Goal: Transaction & Acquisition: Obtain resource

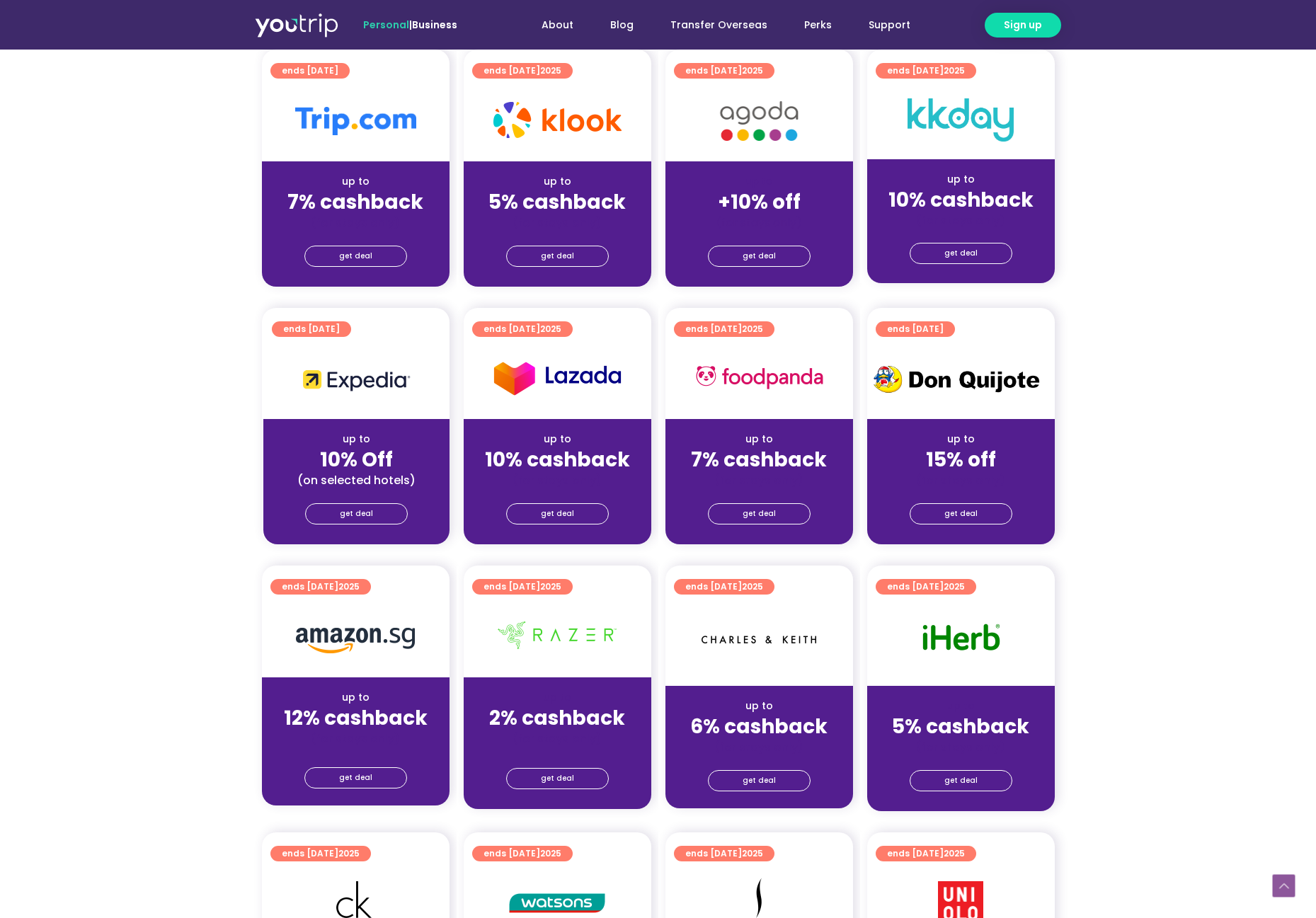
scroll to position [374, 0]
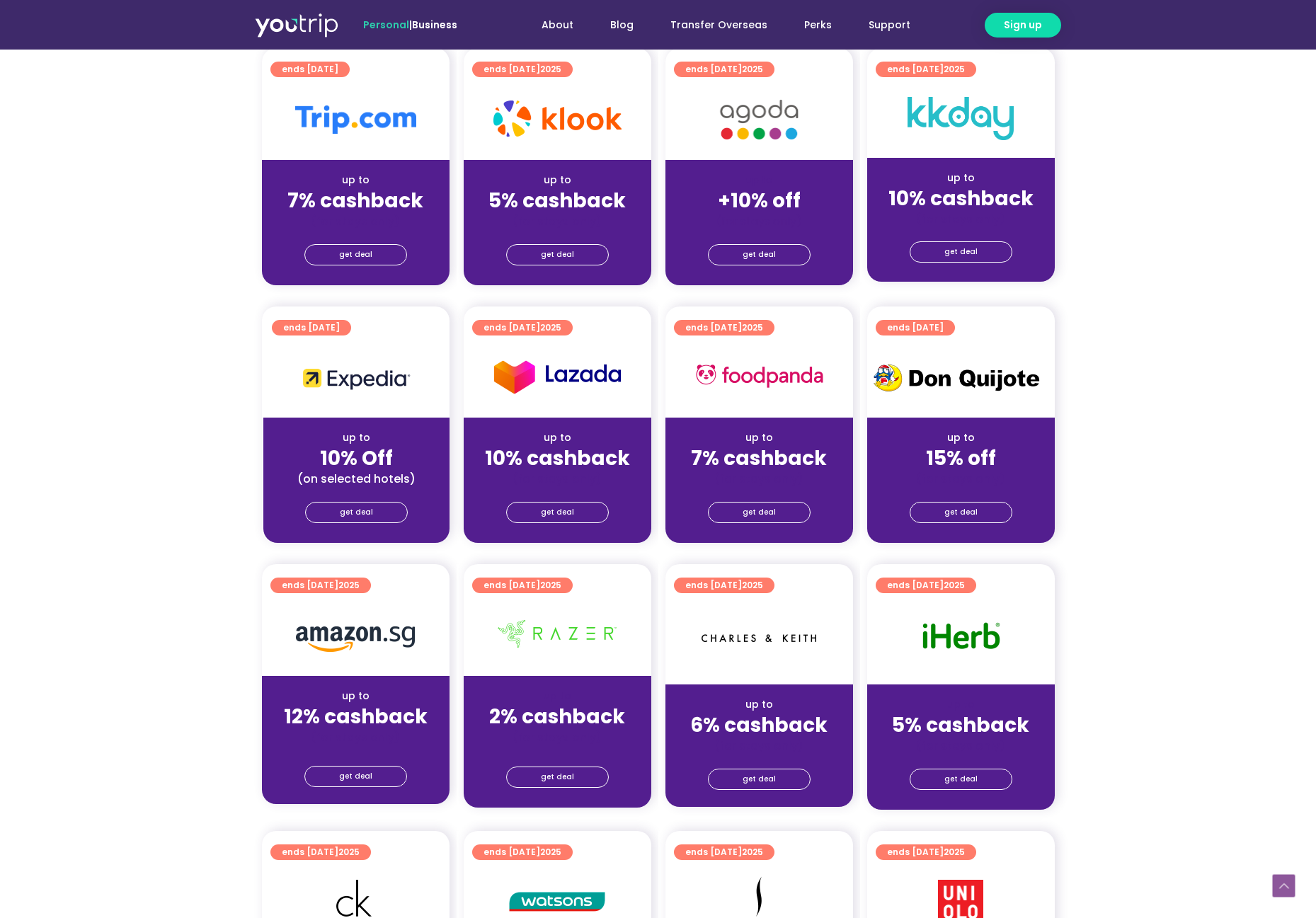
click at [213, 312] on section "ends 31 Dec 2025 up to 10% Off (on selected hotels) get deal ends 31 Dec 2025 u…" at bounding box center [658, 432] width 1316 height 254
click at [944, 774] on link "get deal" at bounding box center [961, 779] width 103 height 21
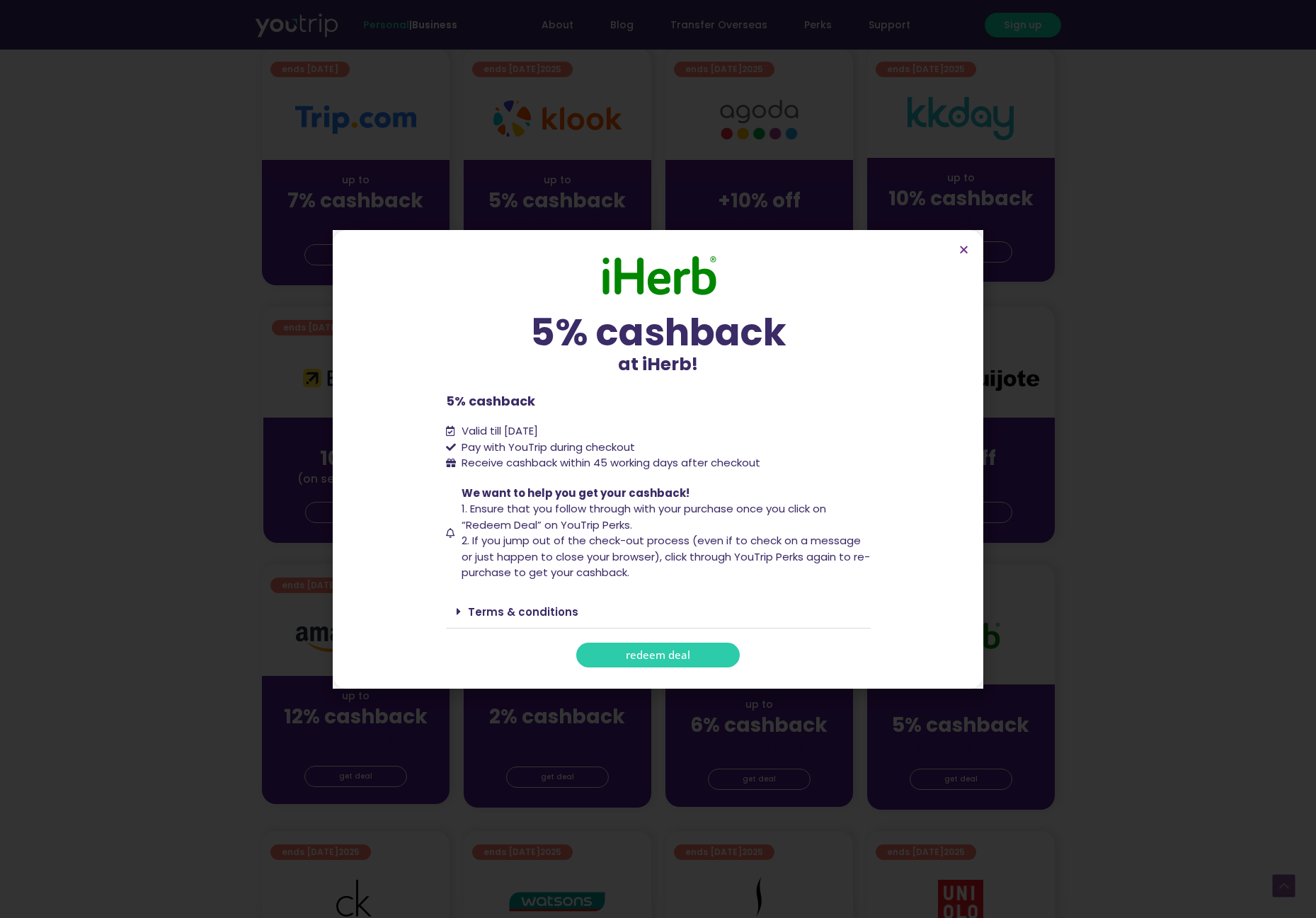
click at [944, 774] on body "Skip to content Personal | Business About Blog Transfer Overseas Perks Support …" at bounding box center [658, 776] width 1316 height 2301
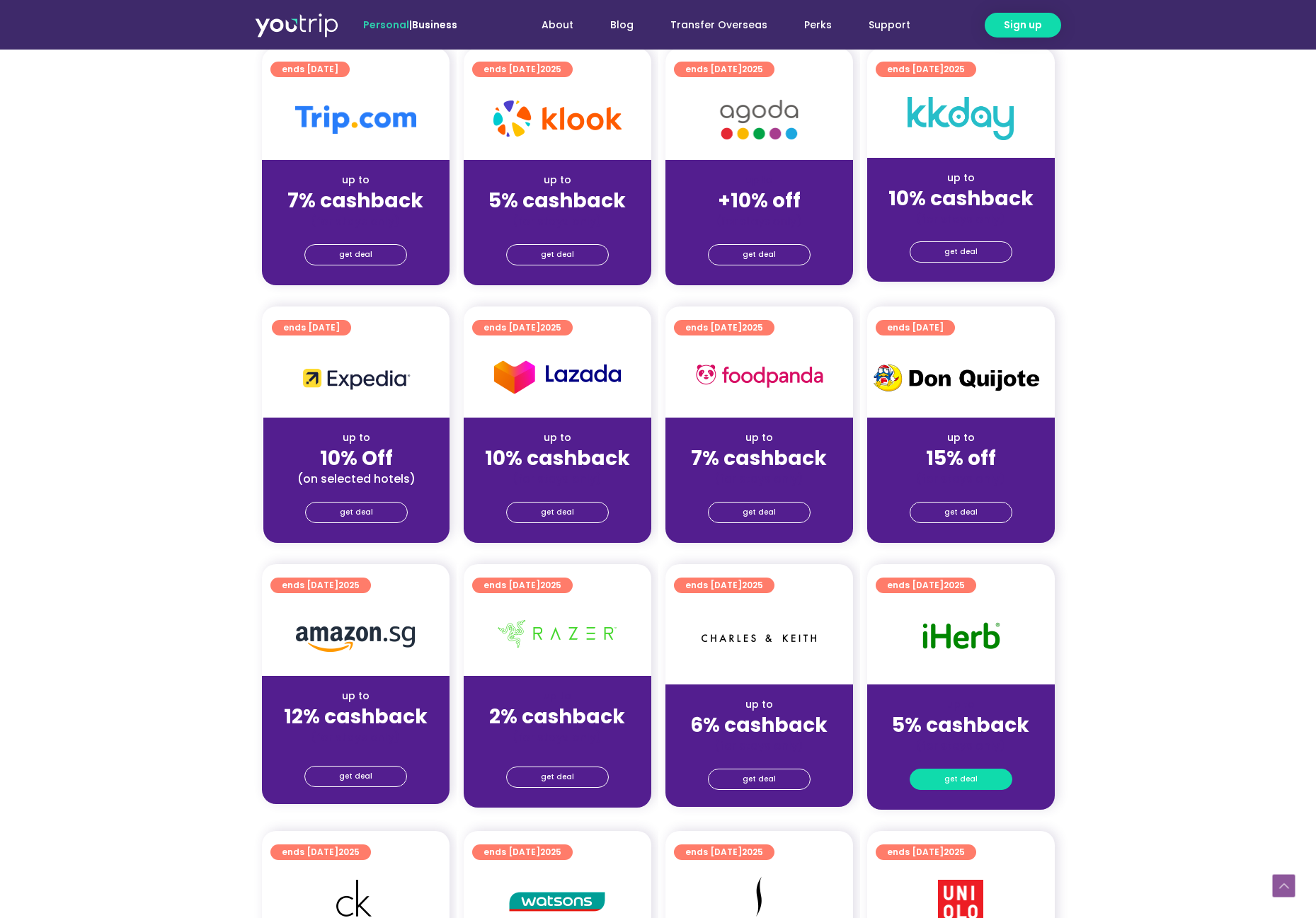
click at [945, 778] on link "get deal" at bounding box center [961, 779] width 103 height 21
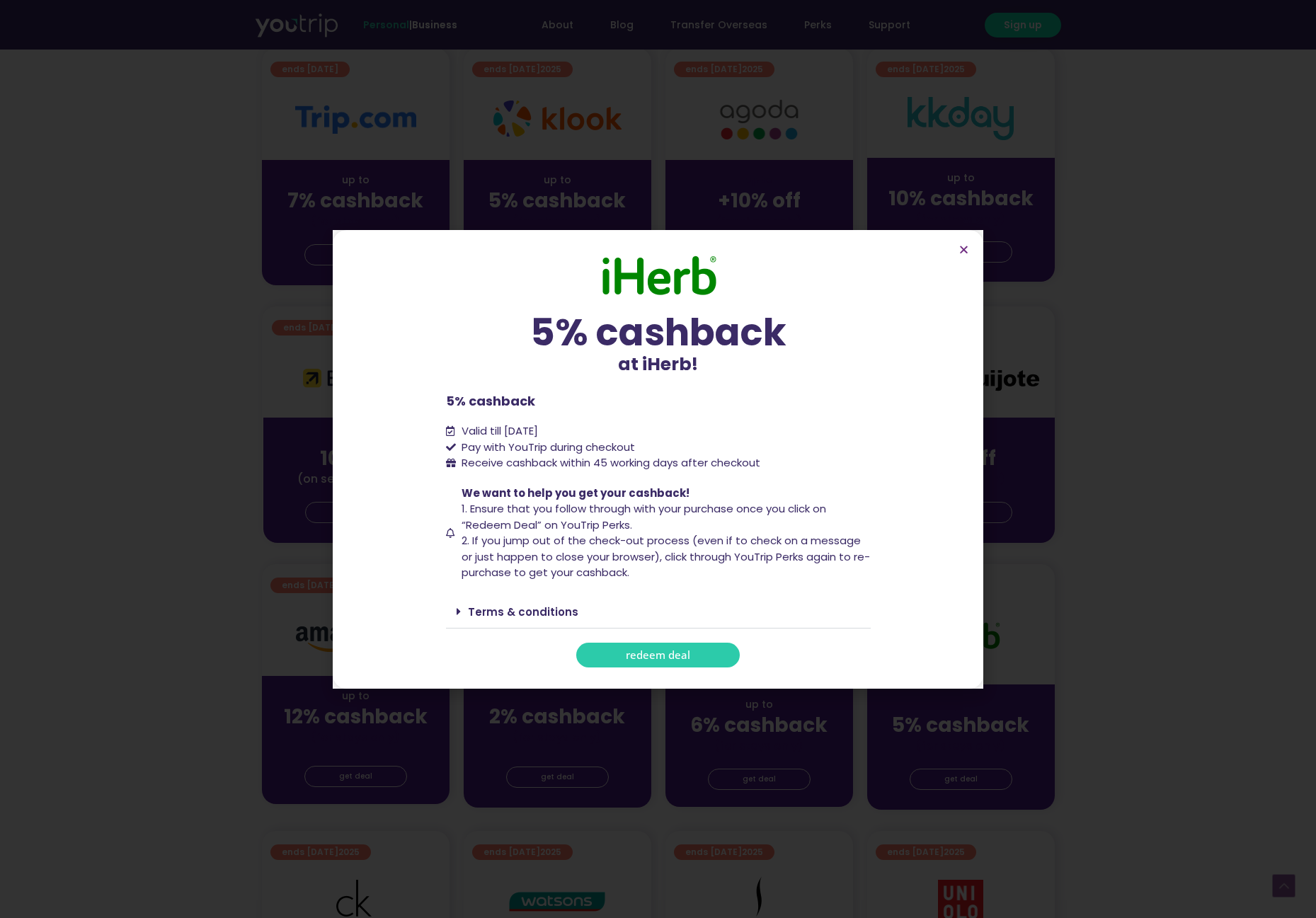
click at [693, 656] on link "redeem deal" at bounding box center [658, 655] width 163 height 24
click at [961, 250] on icon "Close" at bounding box center [964, 249] width 10 height 10
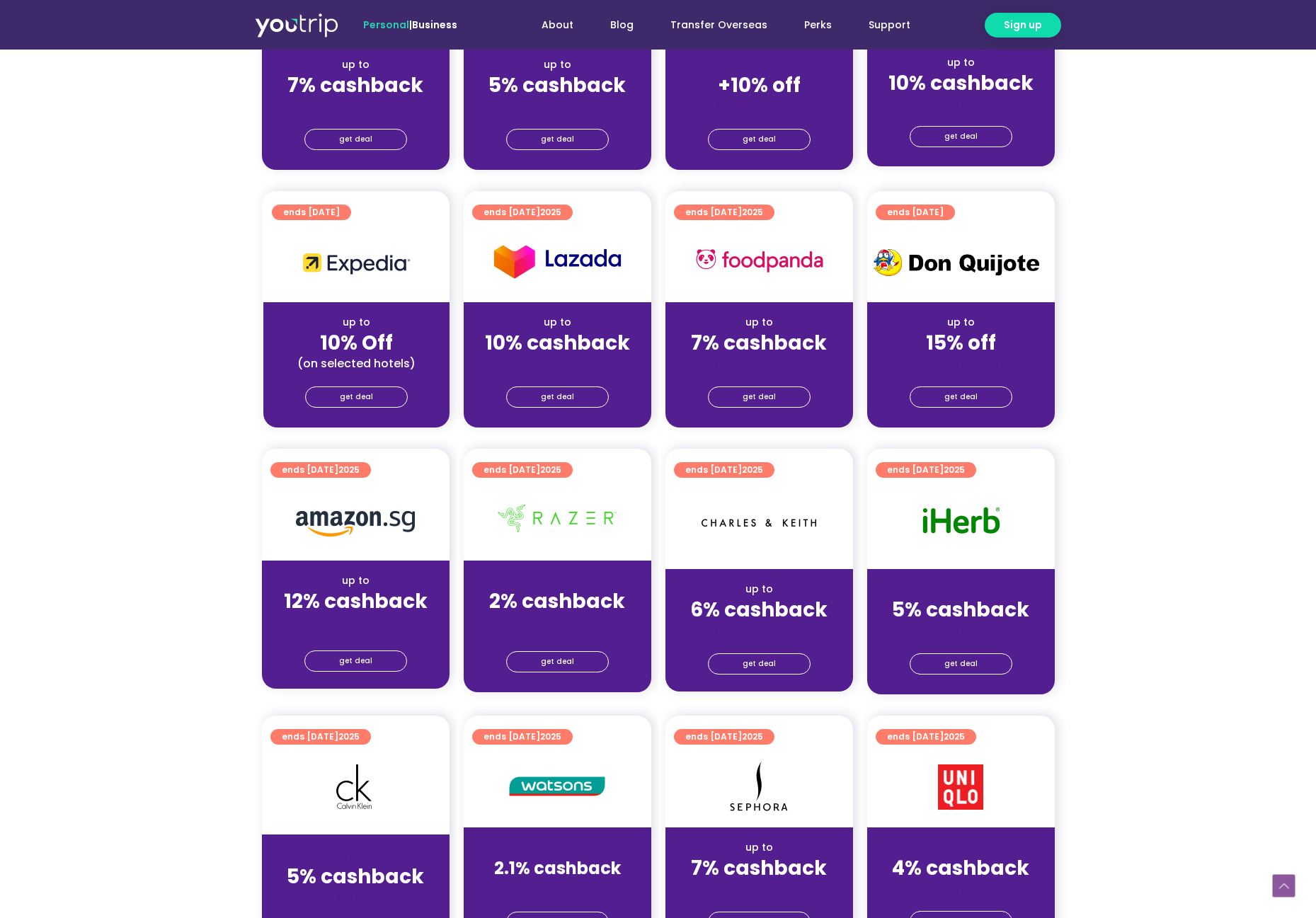
scroll to position [508, 0]
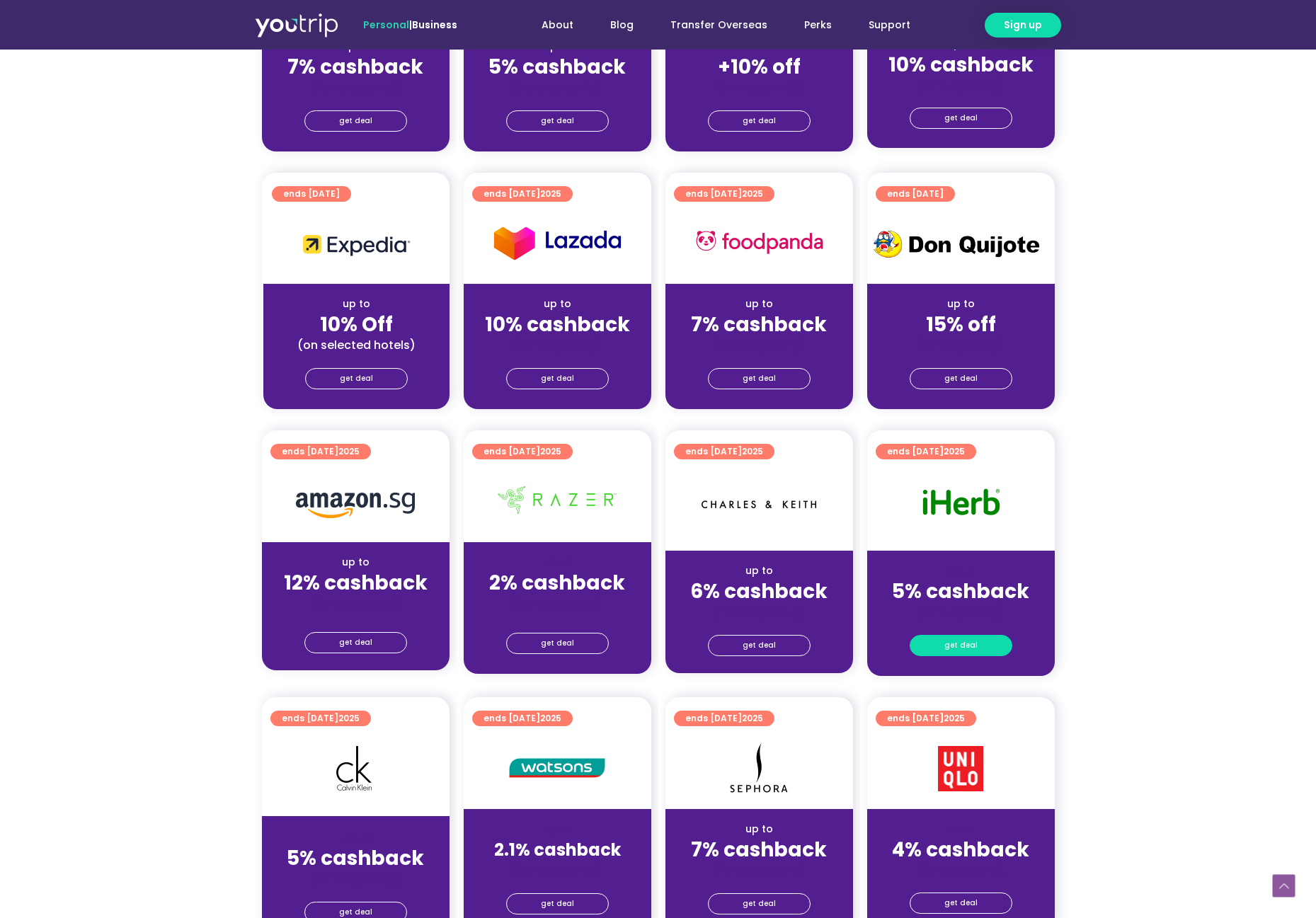
click at [975, 644] on span "get deal" at bounding box center [961, 645] width 33 height 20
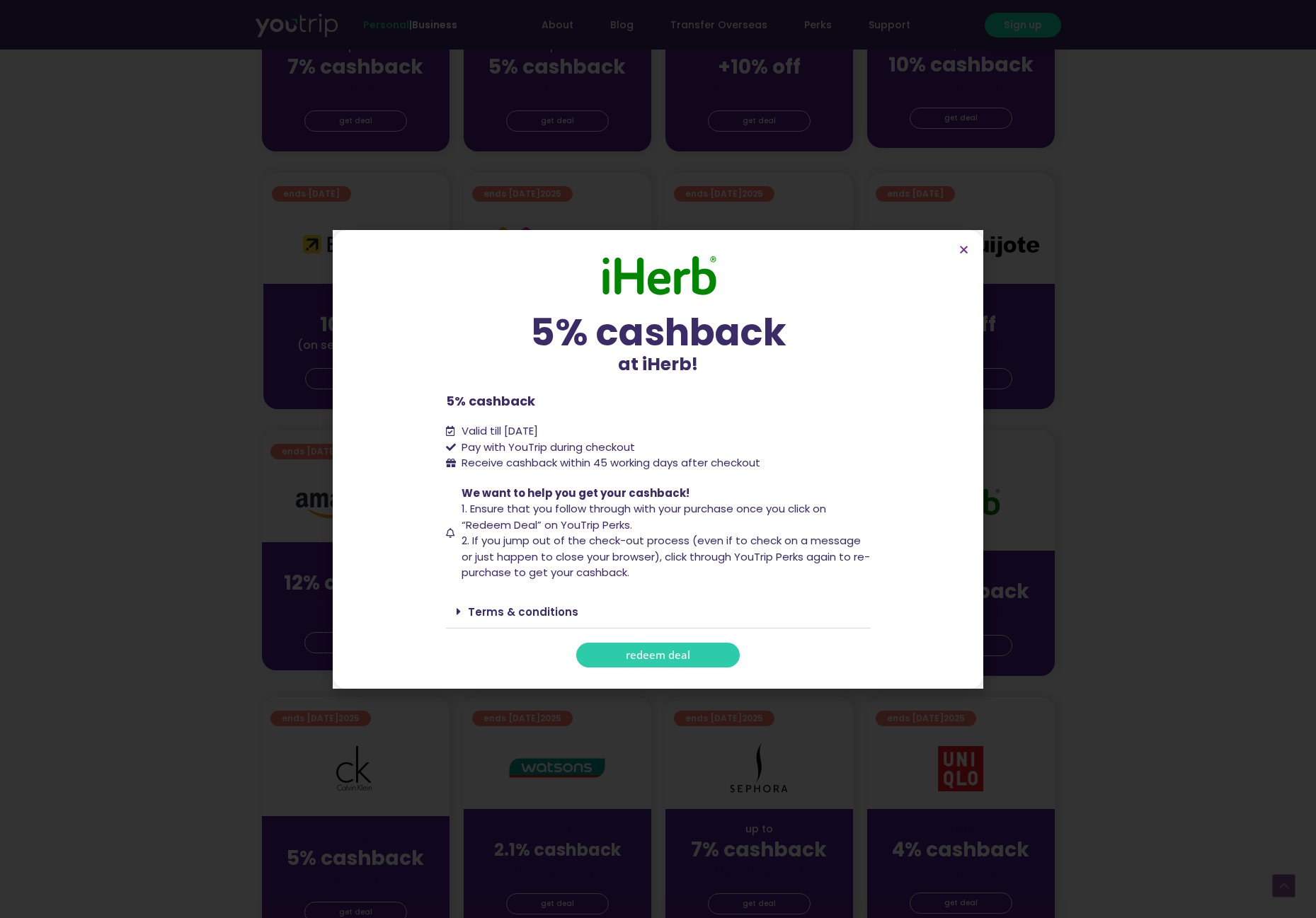
click at [700, 652] on link "redeem deal" at bounding box center [658, 655] width 163 height 24
